Goal: Information Seeking & Learning: Learn about a topic

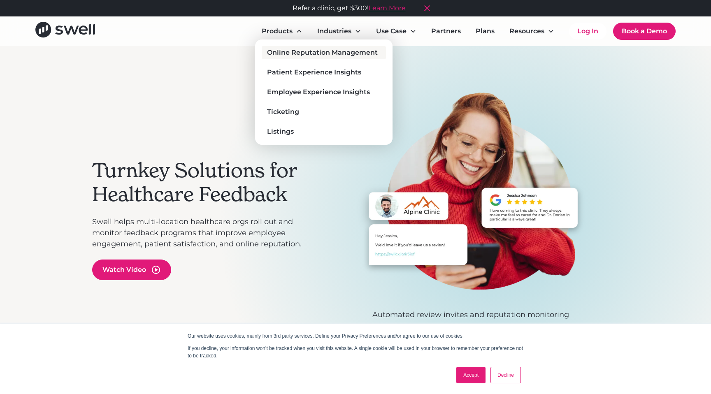
click at [293, 56] on div "Online Reputation Management" at bounding box center [322, 53] width 111 height 10
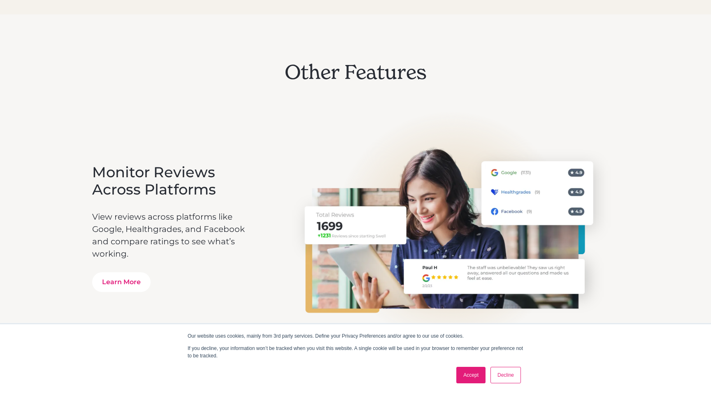
scroll to position [1440, 0]
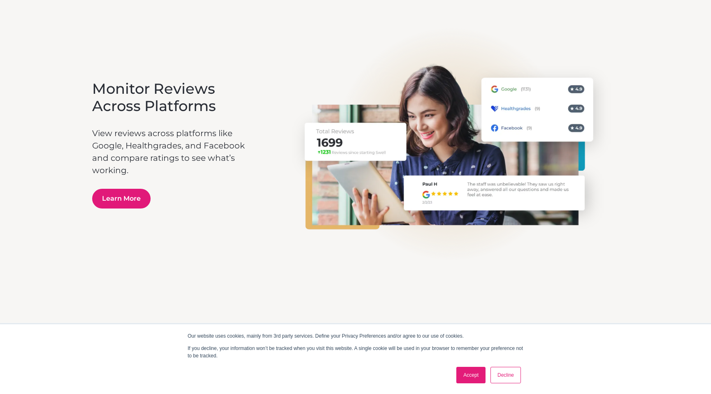
click at [110, 201] on link "Learn More" at bounding box center [121, 199] width 58 height 20
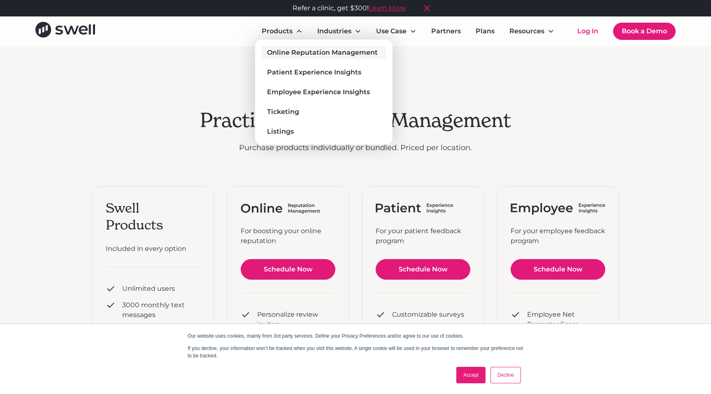
click at [288, 58] on link "Online Reputation Management" at bounding box center [324, 52] width 124 height 13
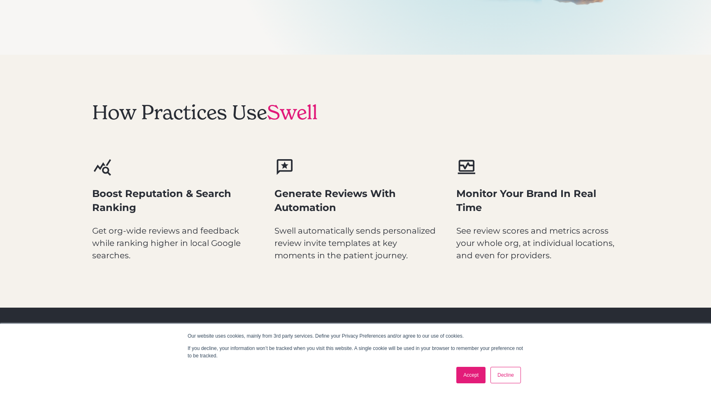
scroll to position [235, 0]
